Goal: Information Seeking & Learning: Learn about a topic

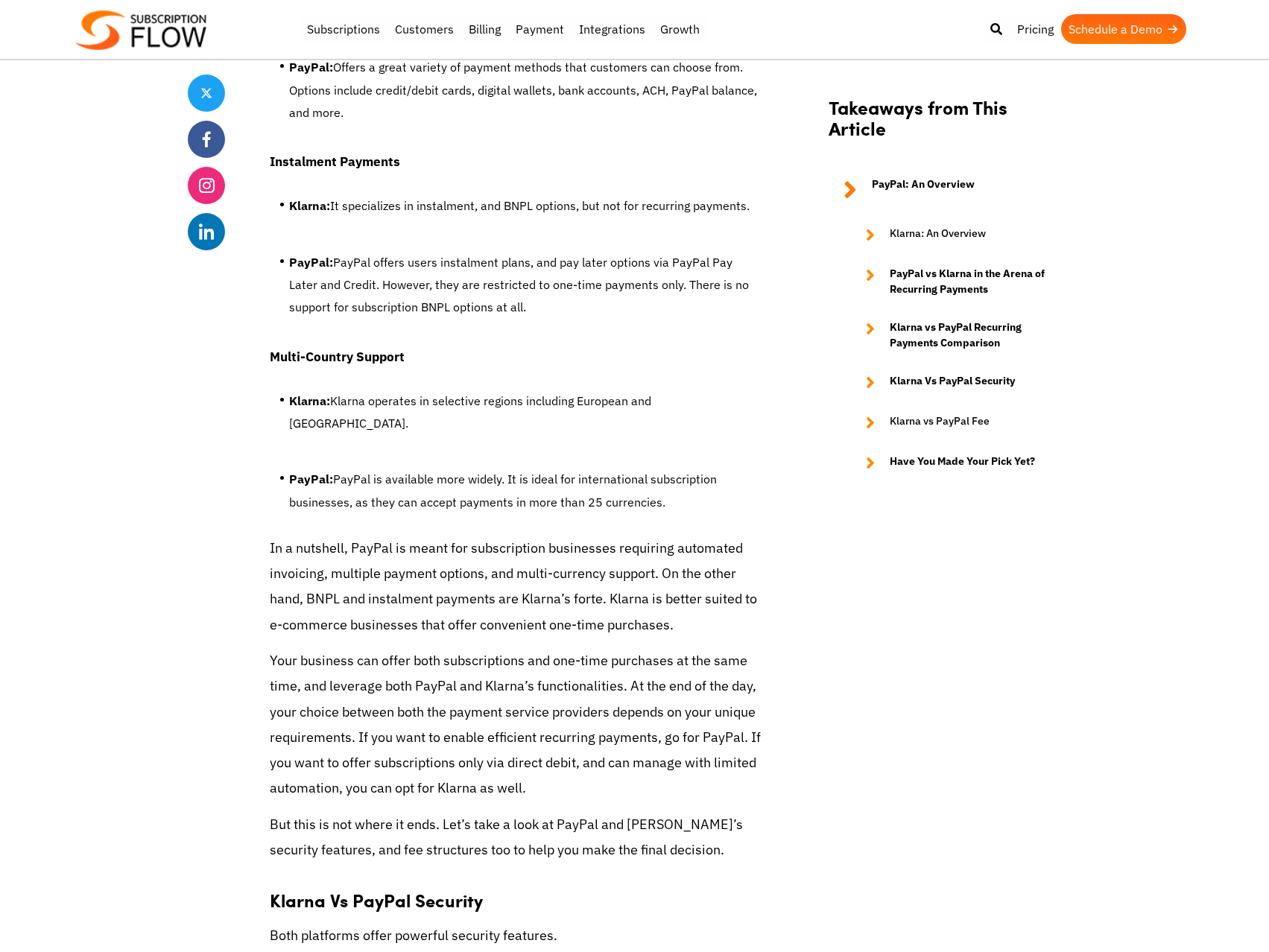
click at [448, 536] on p "In a nutshell, PayPal is meant for subscription businesses requiring automated …" at bounding box center [516, 586] width 492 height 102
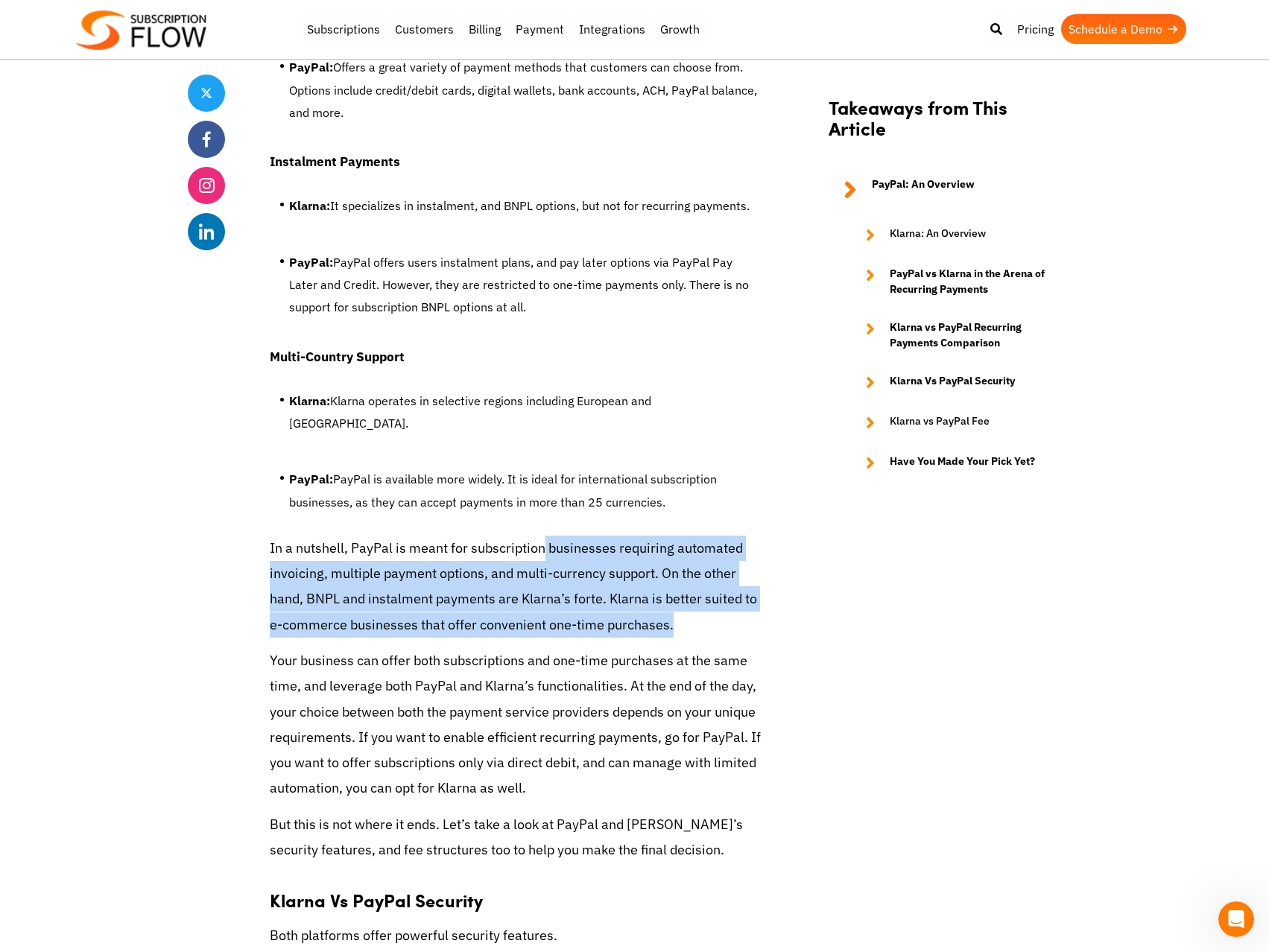
drag, startPoint x: 541, startPoint y: 477, endPoint x: 681, endPoint y: 548, distance: 157.0
click at [681, 548] on p "In a nutshell, PayPal is meant for subscription businesses requiring automated …" at bounding box center [516, 586] width 492 height 102
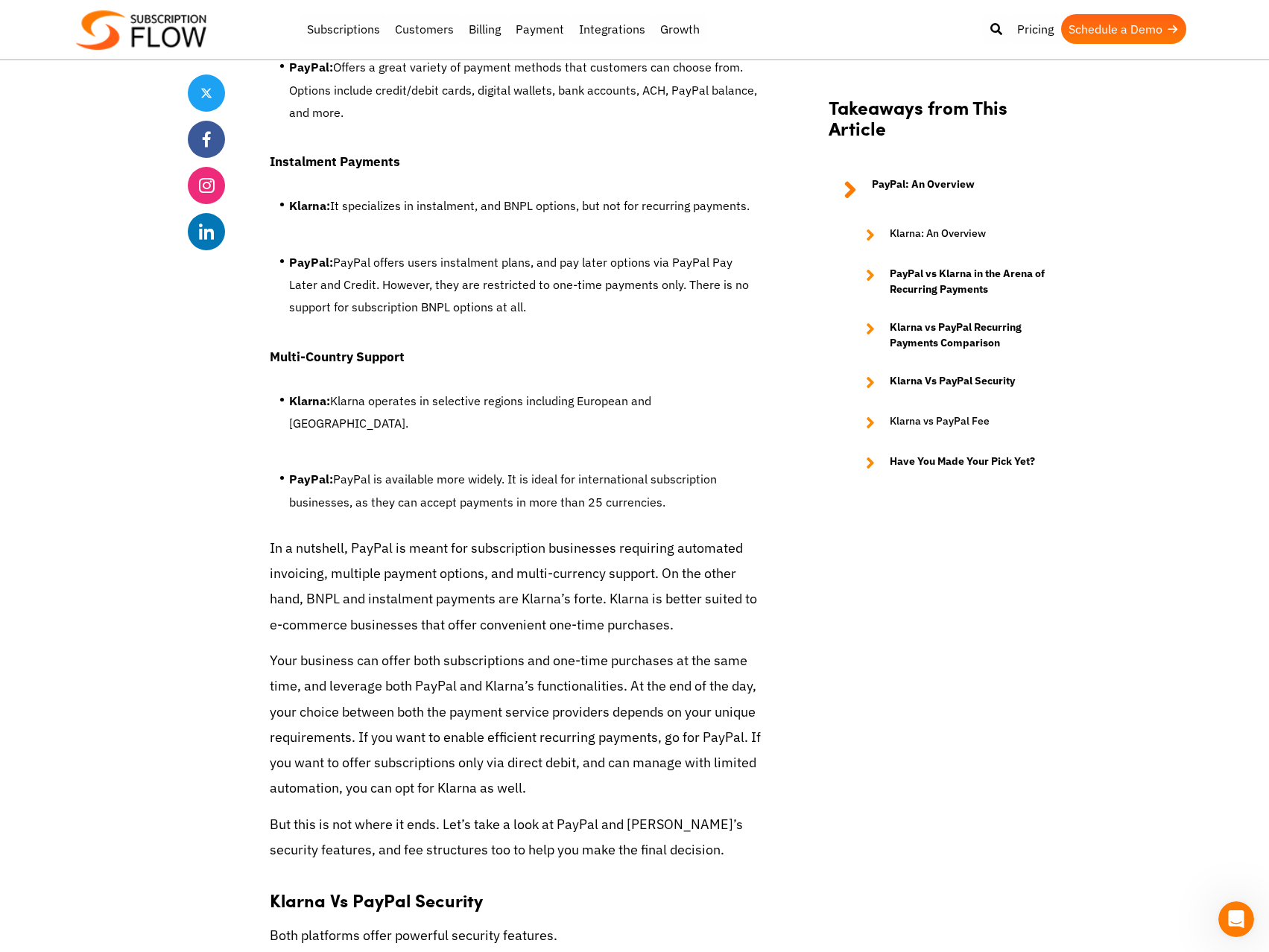
click at [533, 648] on p "Your business can offer both subscriptions and one-time purchases at the same t…" at bounding box center [516, 725] width 492 height 153
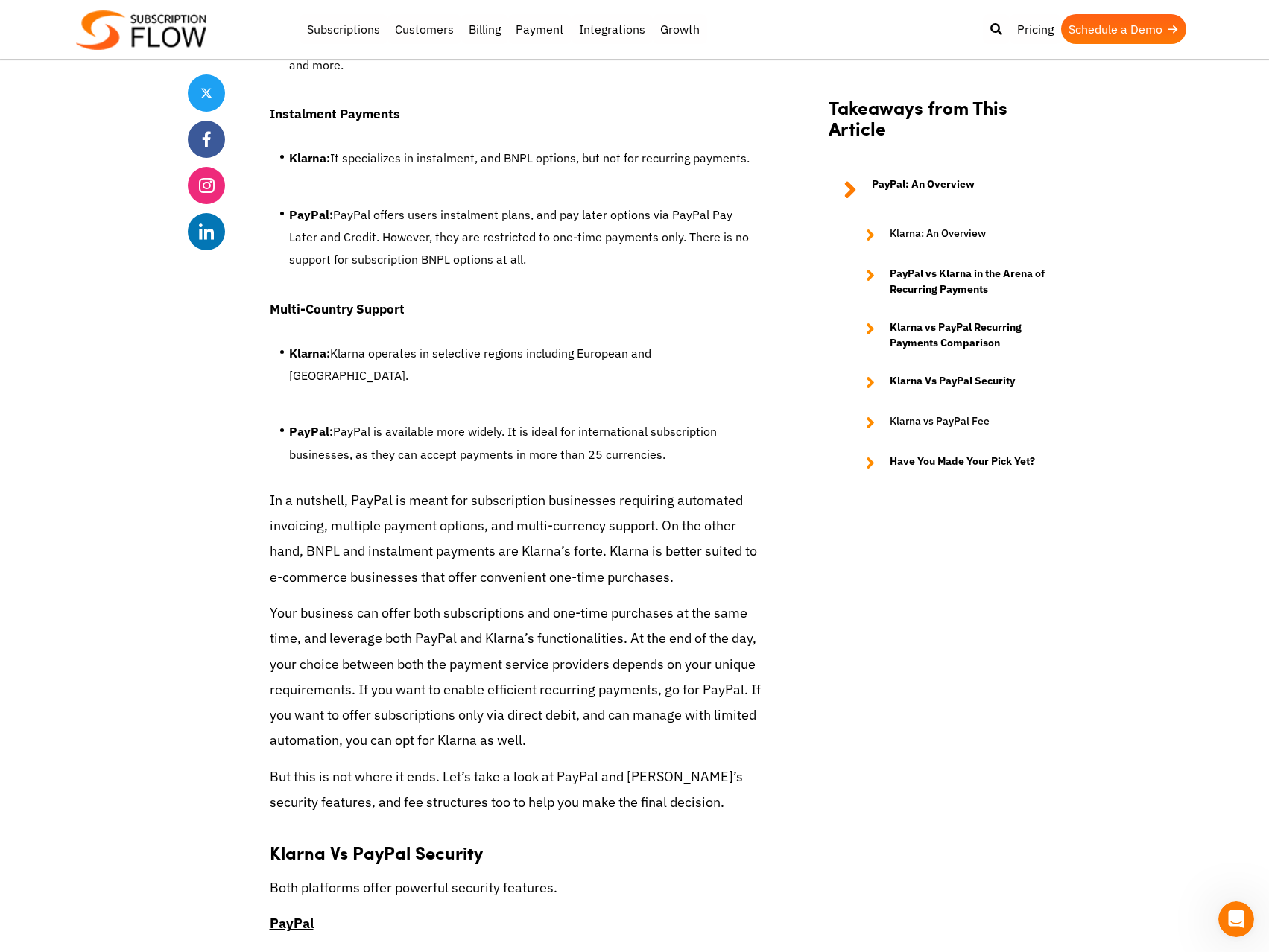
scroll to position [4639, 0]
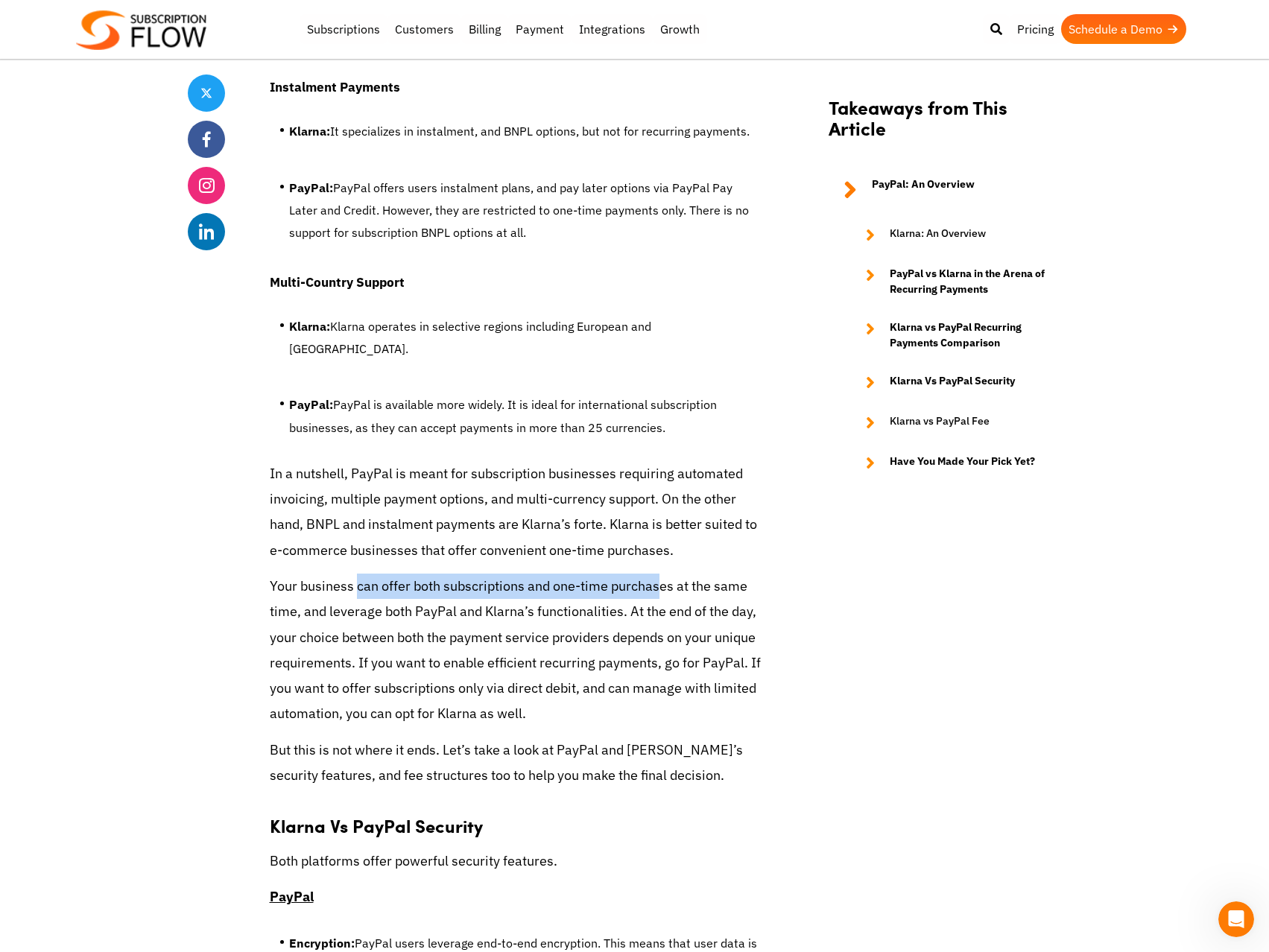
drag, startPoint x: 356, startPoint y: 512, endPoint x: 657, endPoint y: 513, distance: 301.0
click at [657, 574] on p "Your business can offer both subscriptions and one-time purchases at the same t…" at bounding box center [516, 650] width 492 height 153
click at [519, 600] on p "Your business can offer both subscriptions and one-time purchases at the same t…" at bounding box center [516, 650] width 492 height 153
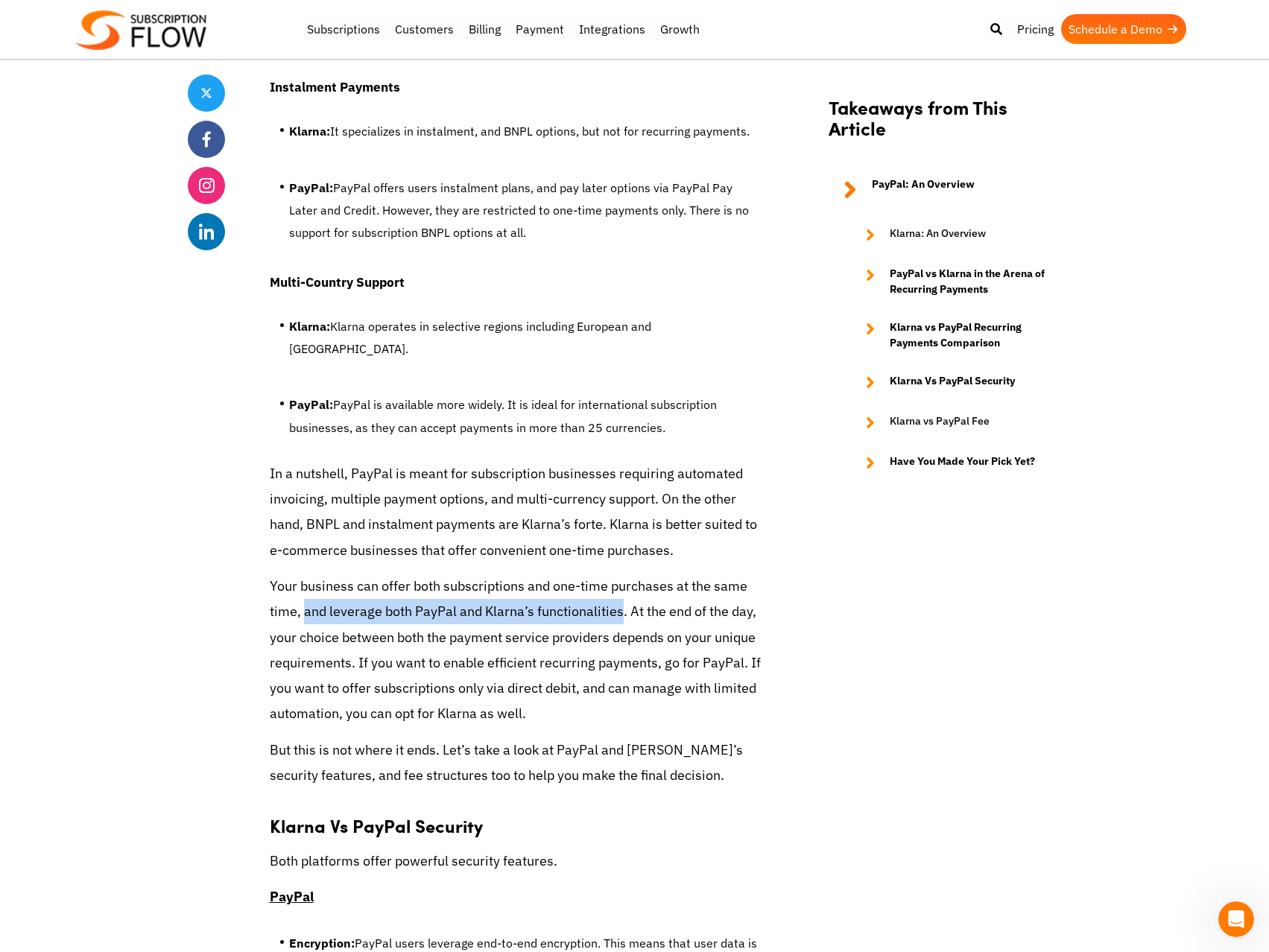
drag, startPoint x: 304, startPoint y: 542, endPoint x: 616, endPoint y: 541, distance: 312.0
click at [616, 574] on p "Your business can offer both subscriptions and one-time purchases at the same t…" at bounding box center [516, 650] width 492 height 153
click at [594, 605] on p "Your business can offer both subscriptions and one-time purchases at the same t…" at bounding box center [516, 650] width 492 height 153
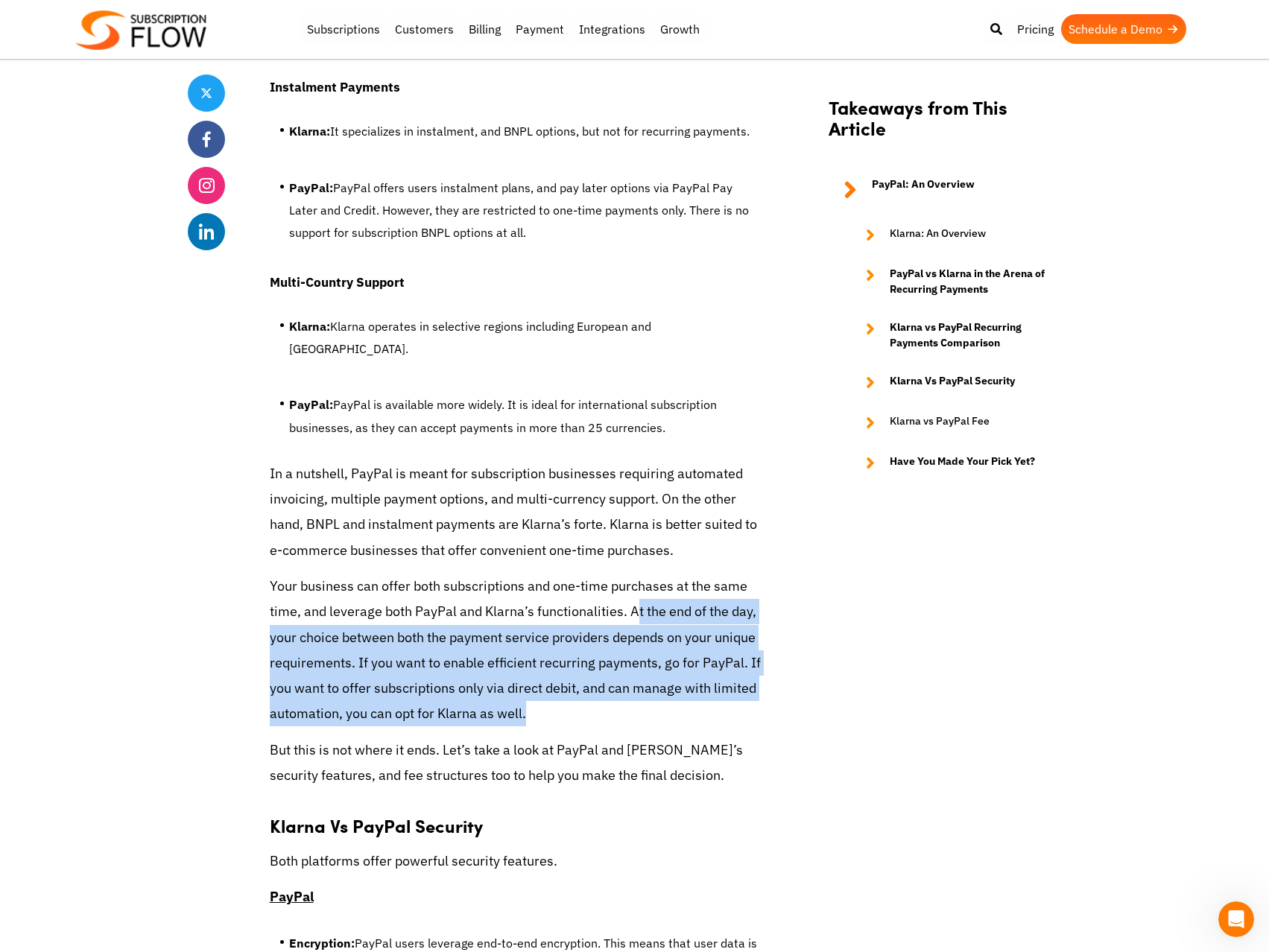
drag, startPoint x: 631, startPoint y: 541, endPoint x: 672, endPoint y: 633, distance: 100.7
click at [671, 633] on p "Your business can offer both subscriptions and one-time purchases at the same t…" at bounding box center [516, 650] width 492 height 153
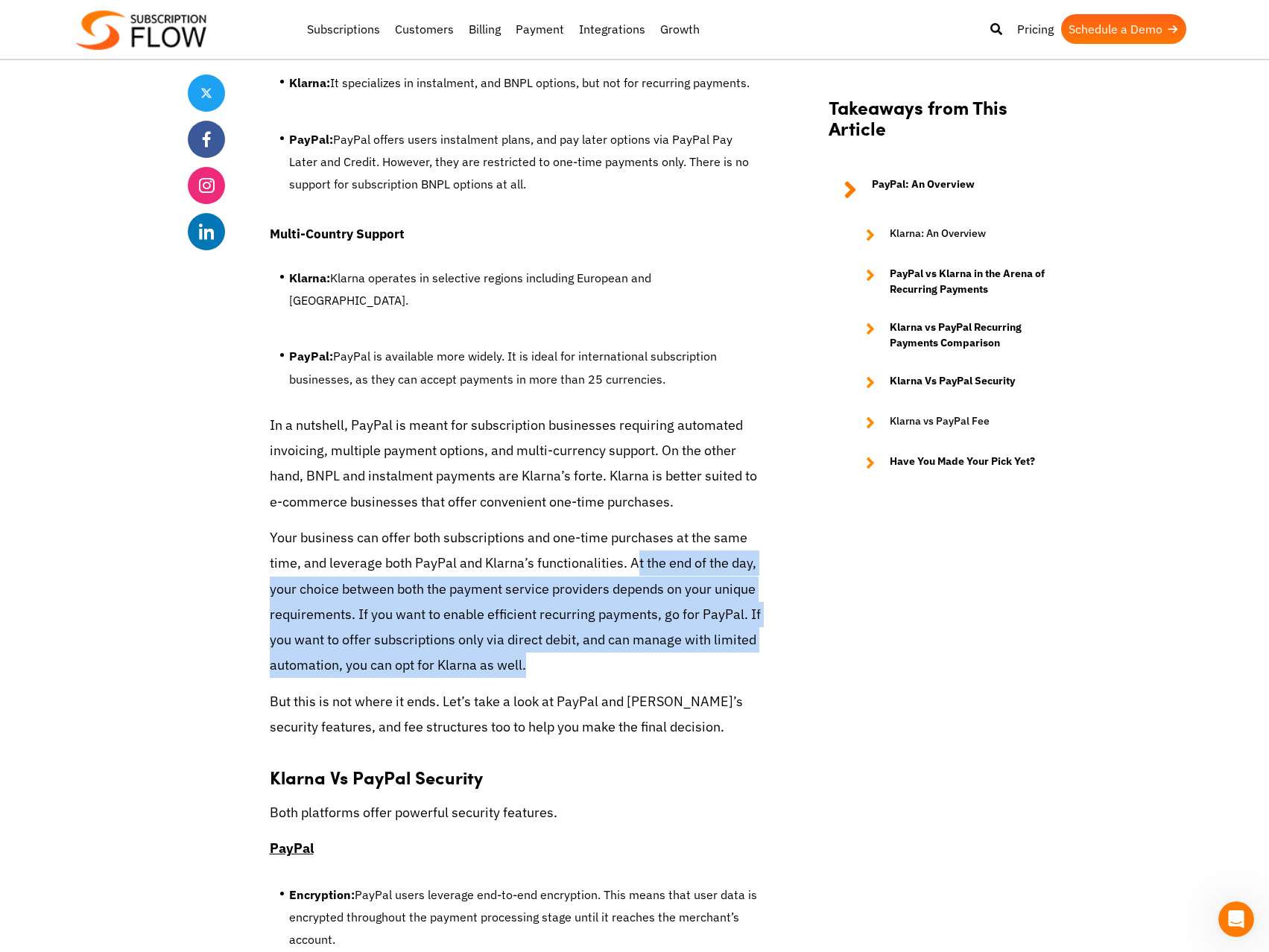
scroll to position [4714, 0]
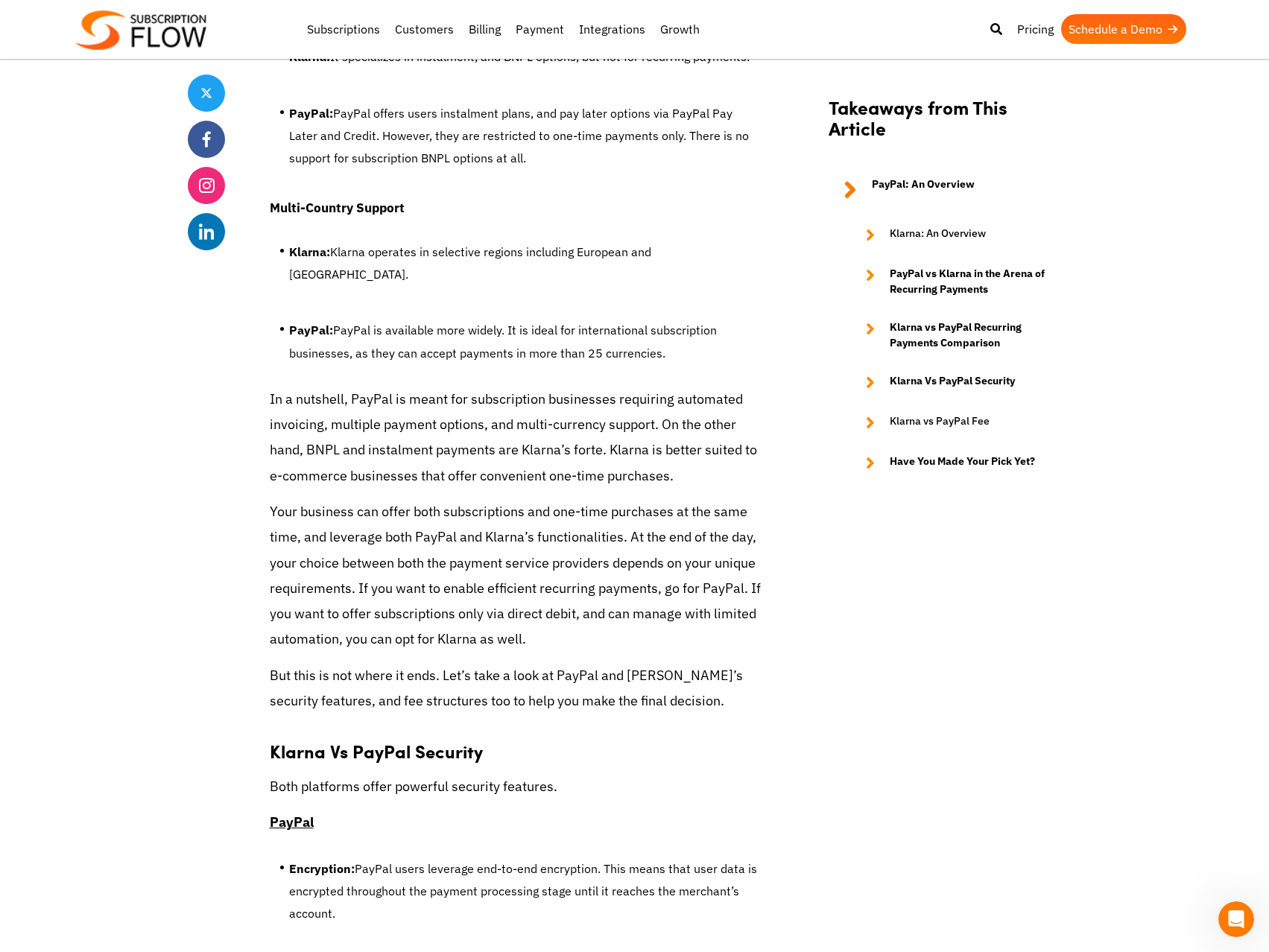
drag, startPoint x: 265, startPoint y: 568, endPoint x: 549, endPoint y: 565, distance: 284.0
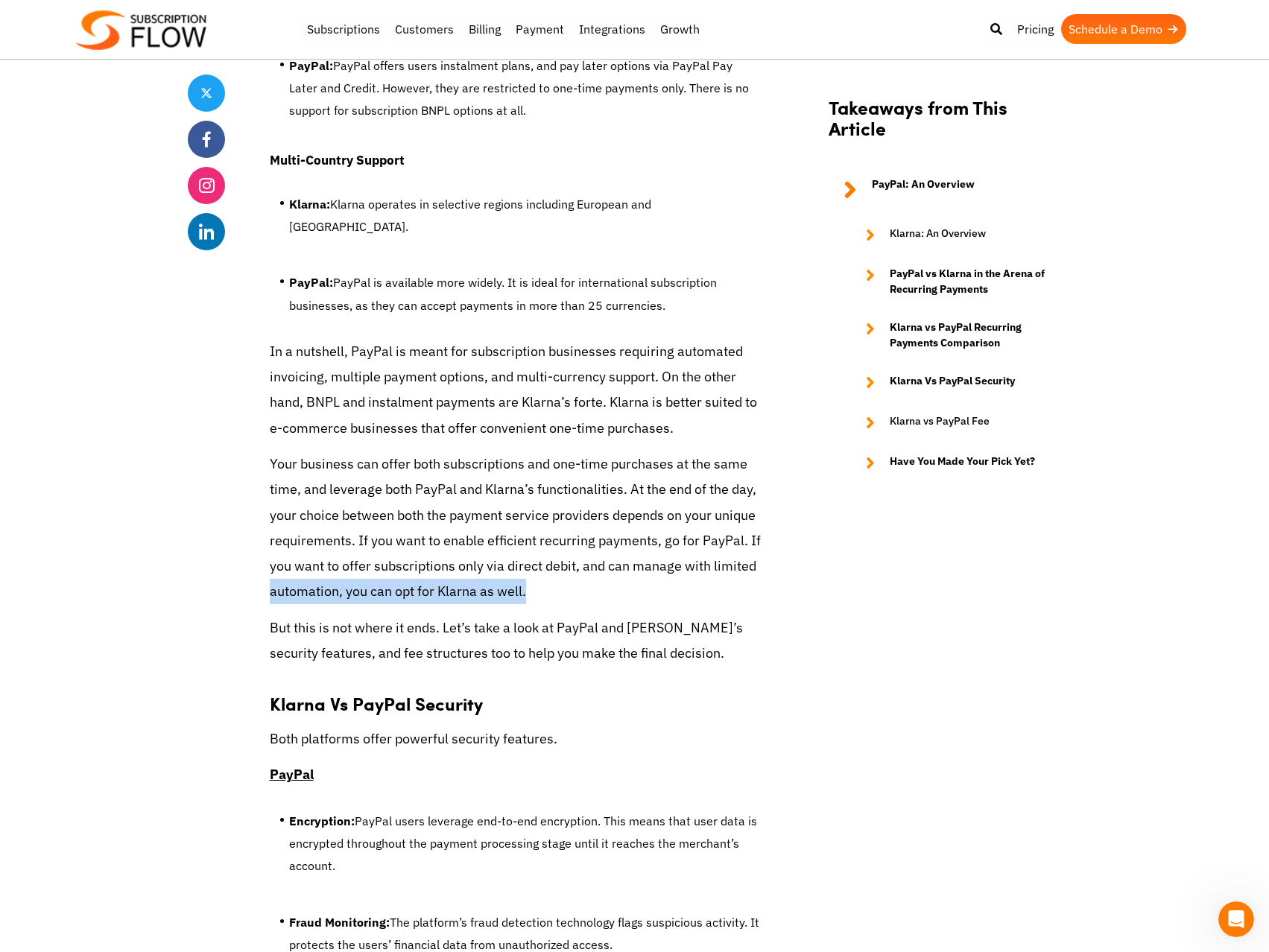
scroll to position [4788, 0]
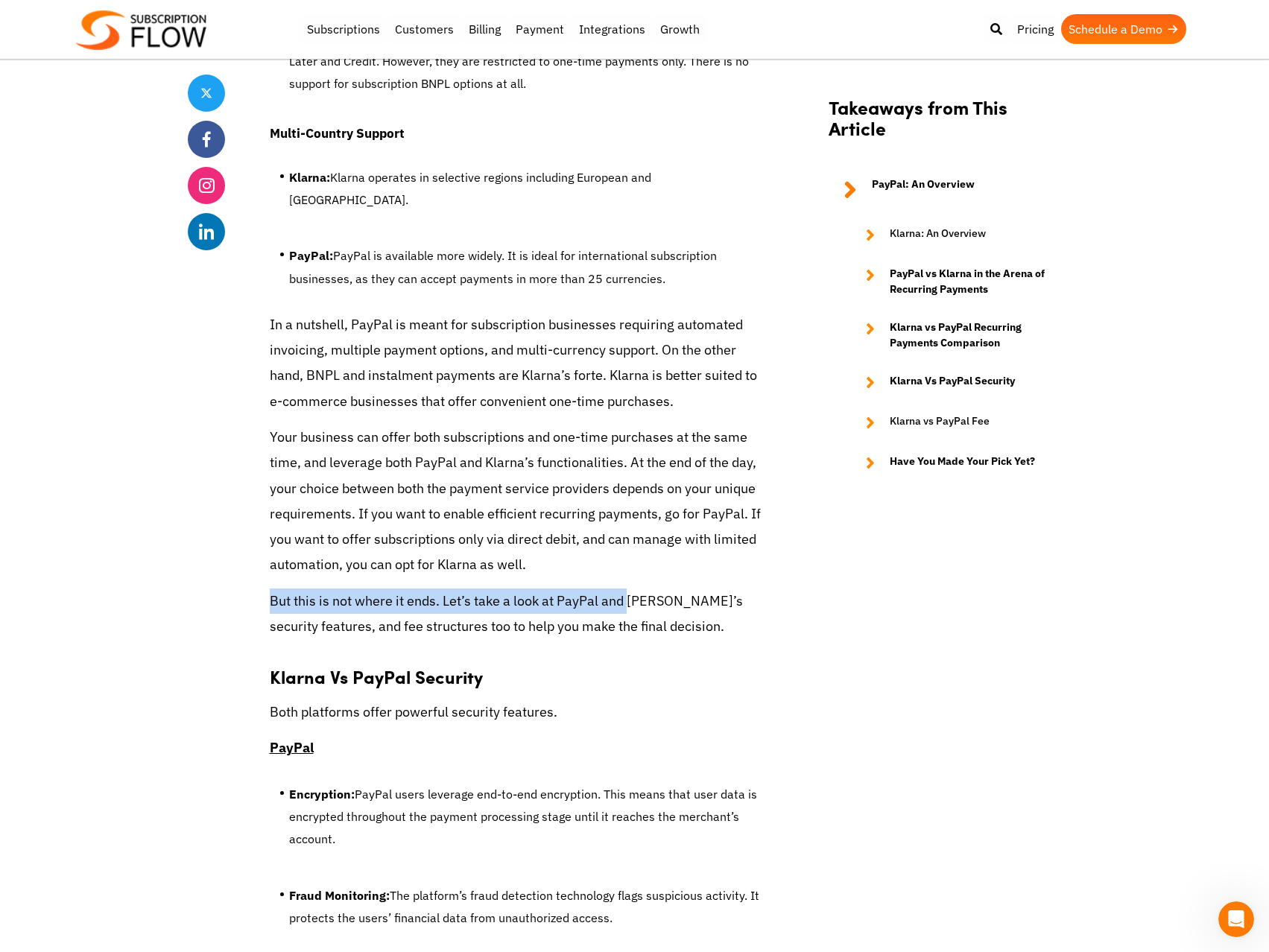
drag, startPoint x: 267, startPoint y: 538, endPoint x: 629, endPoint y: 516, distance: 362.7
click at [625, 650] on h3 "Klarna Vs PayPal Security" at bounding box center [516, 668] width 492 height 37
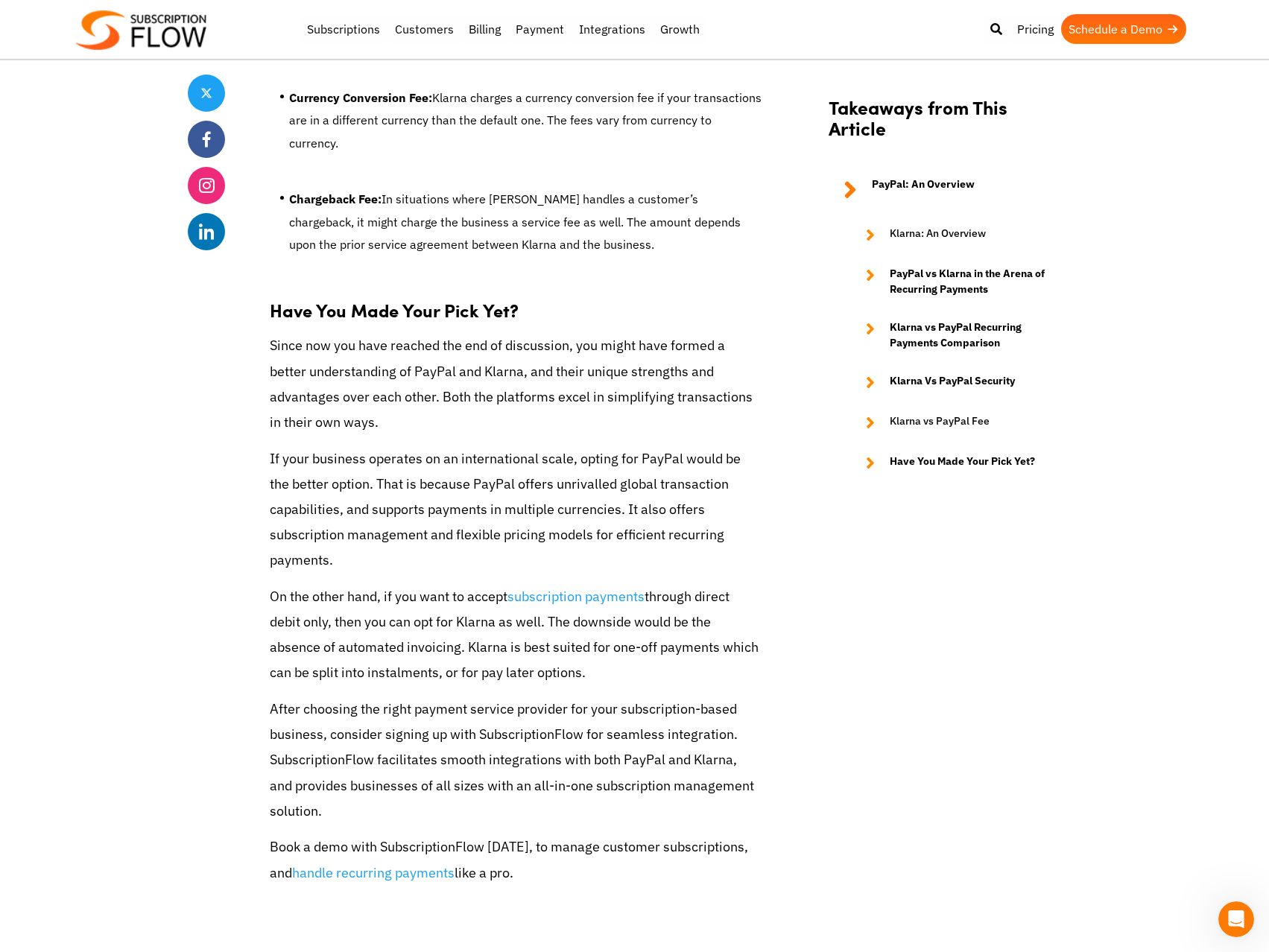
scroll to position [6874, 0]
